Goal: Task Accomplishment & Management: Use online tool/utility

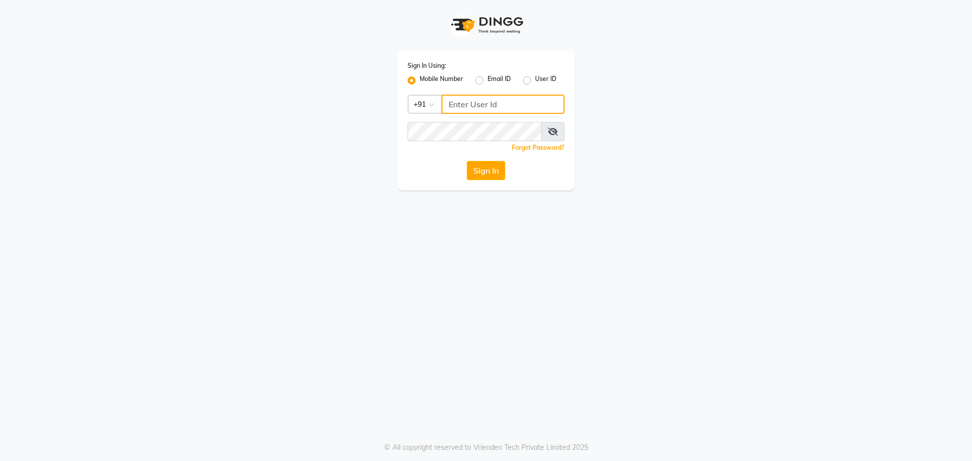
click at [455, 104] on input "Username" at bounding box center [502, 104] width 123 height 19
type input "7895733127"
click at [467, 161] on button "Sign In" at bounding box center [486, 170] width 38 height 19
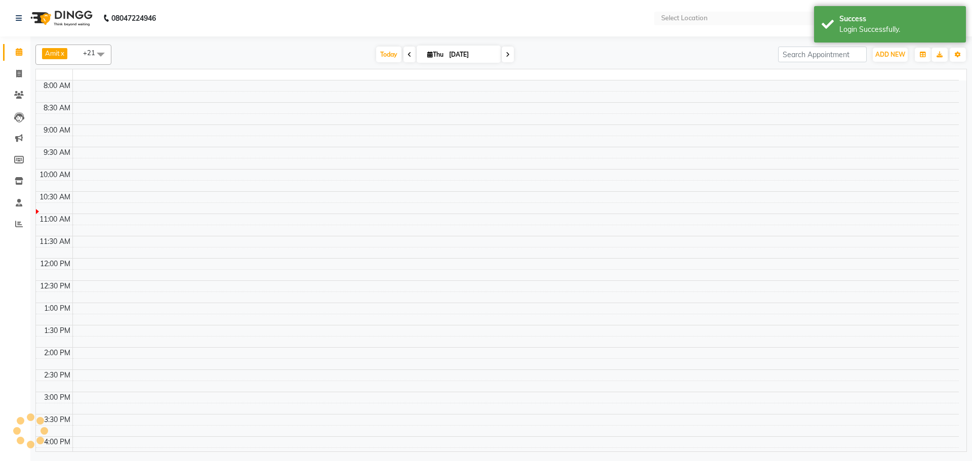
select select "en"
